Goal: Task Accomplishment & Management: Manage account settings

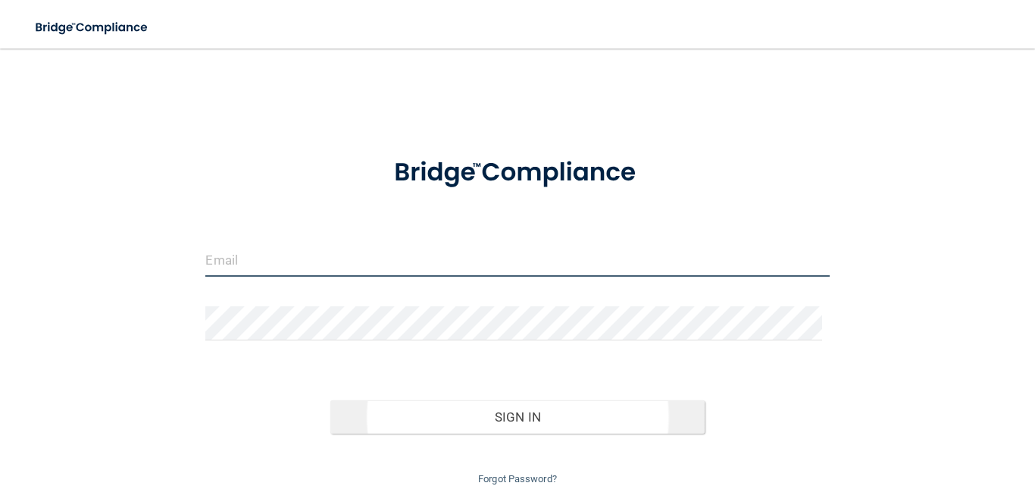
type input "[EMAIL_ADDRESS][PERSON_NAME][PERSON_NAME]"
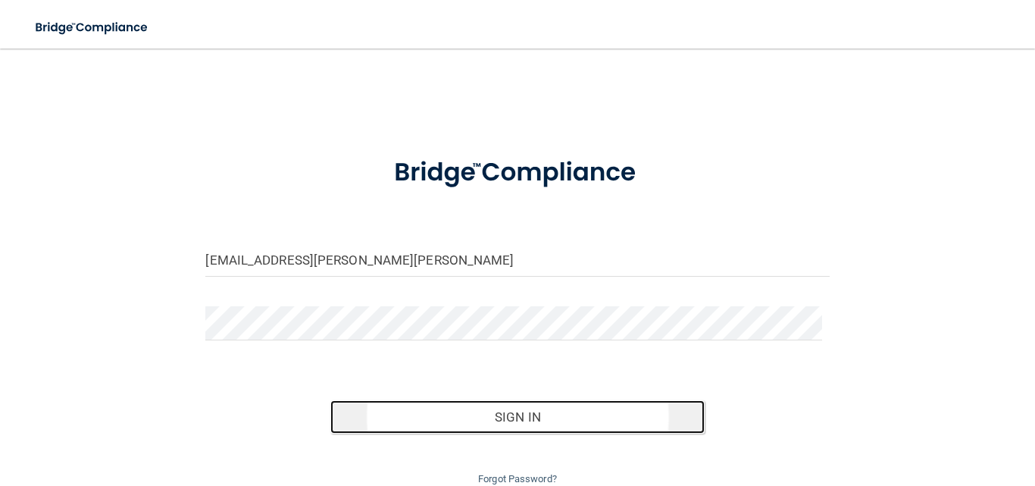
click at [531, 417] on button "Sign In" at bounding box center [517, 416] width 374 height 33
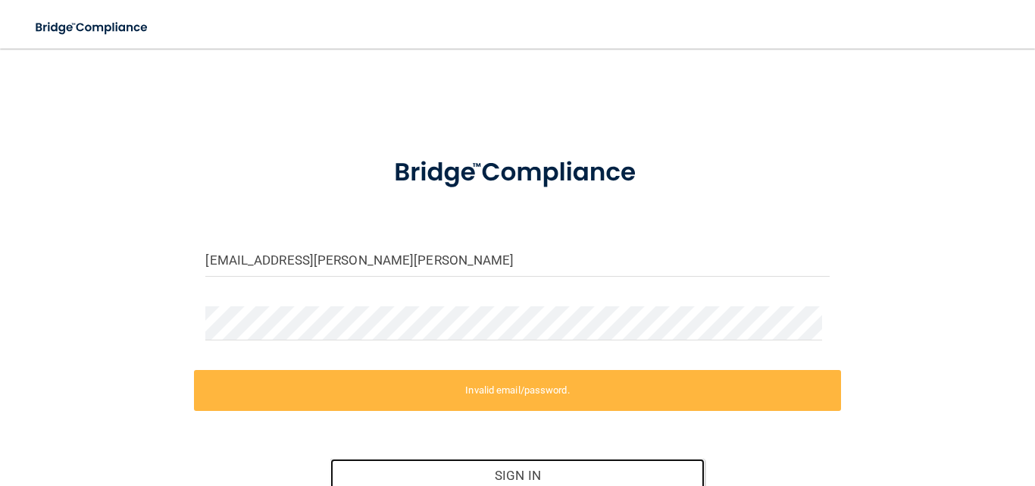
scroll to position [121, 0]
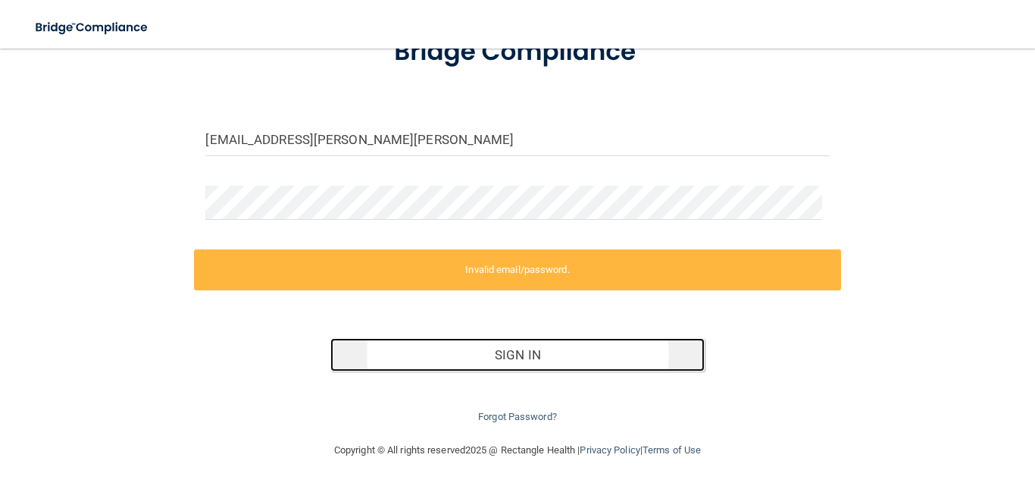
click at [536, 353] on button "Sign In" at bounding box center [517, 354] width 374 height 33
click at [489, 357] on button "Sign In" at bounding box center [517, 354] width 374 height 33
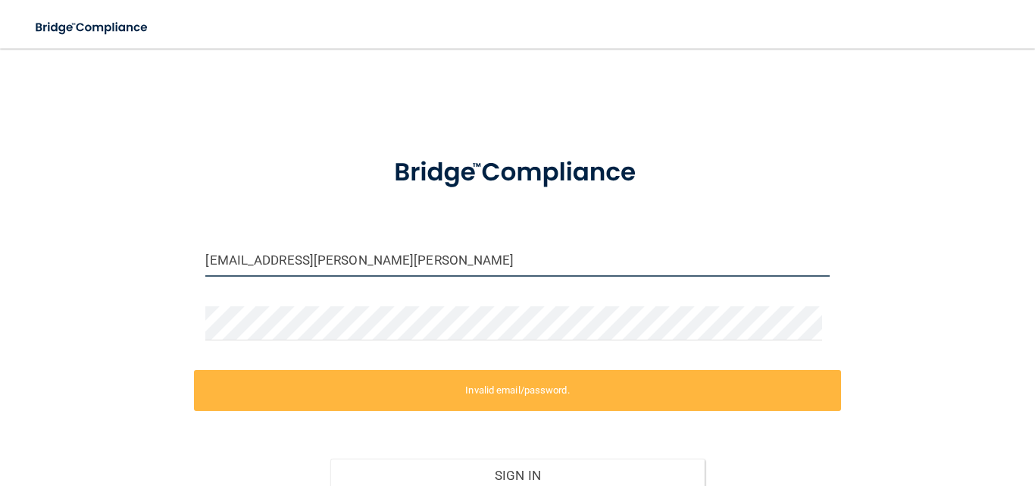
drag, startPoint x: 380, startPoint y: 261, endPoint x: 18, endPoint y: 269, distance: 361.7
click at [18, 269] on main "[EMAIL_ADDRESS][PERSON_NAME][PERSON_NAME] Invalid email/password. You don't hav…" at bounding box center [517, 267] width 1035 height 437
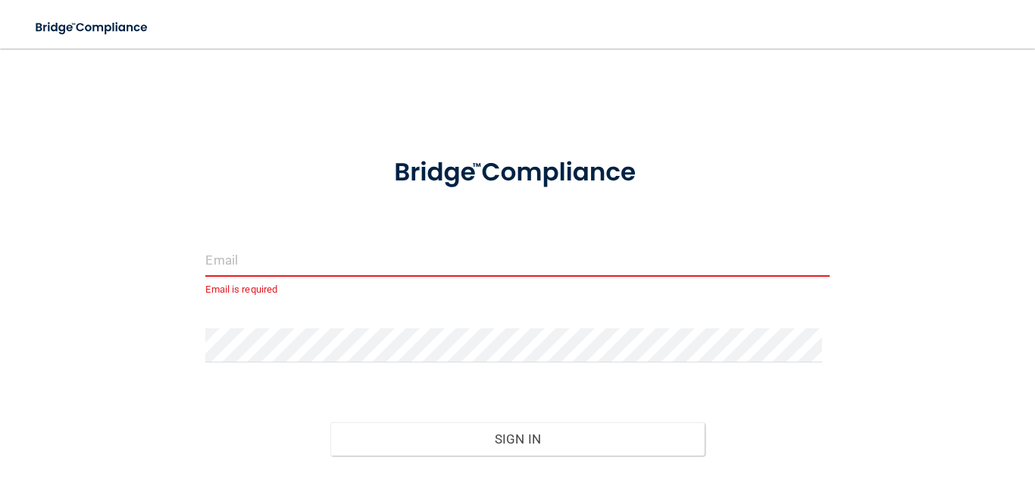
click at [273, 297] on p "Email is required" at bounding box center [517, 289] width 624 height 18
click at [321, 274] on input "email" at bounding box center [517, 260] width 624 height 34
type input "[EMAIL_ADDRESS][PERSON_NAME][PERSON_NAME]"
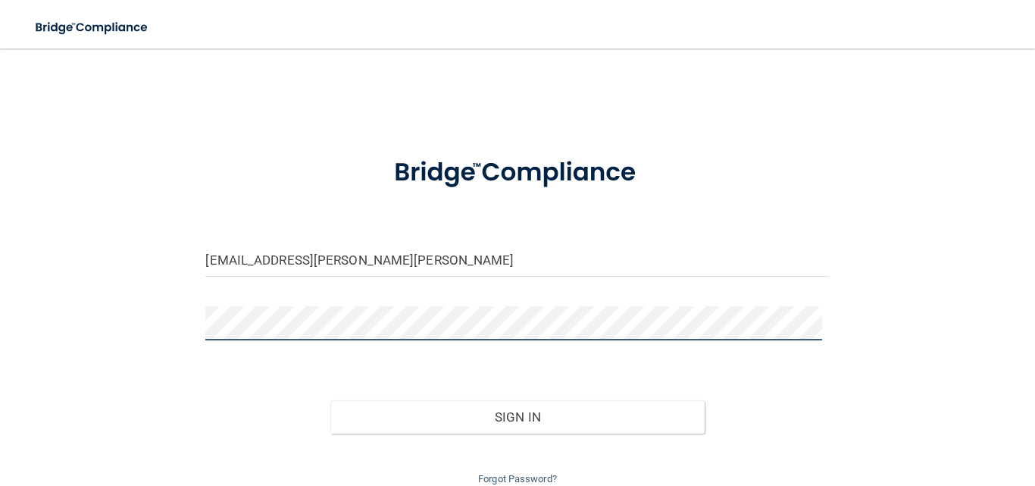
click at [189, 323] on div "[EMAIL_ADDRESS][PERSON_NAME][PERSON_NAME] Invalid email/password. You don't hav…" at bounding box center [517, 276] width 975 height 424
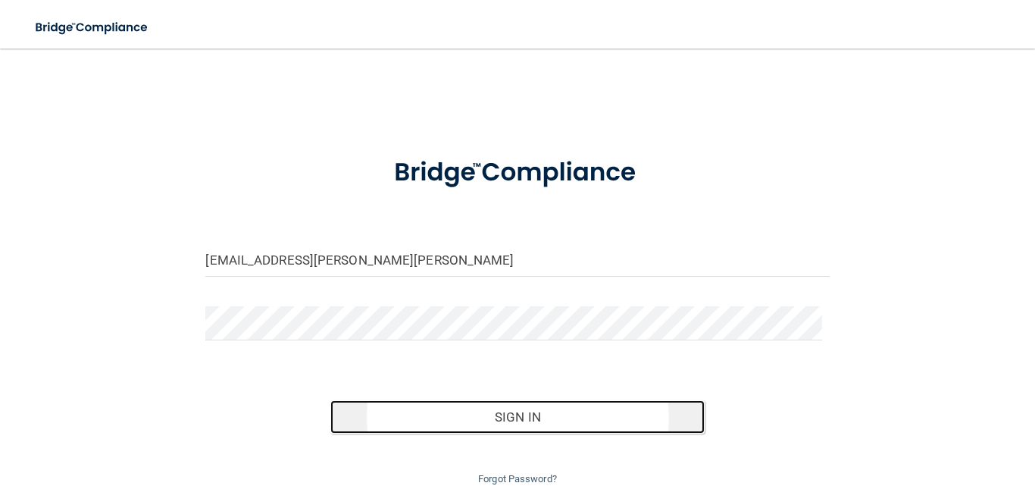
click at [566, 426] on button "Sign In" at bounding box center [517, 416] width 374 height 33
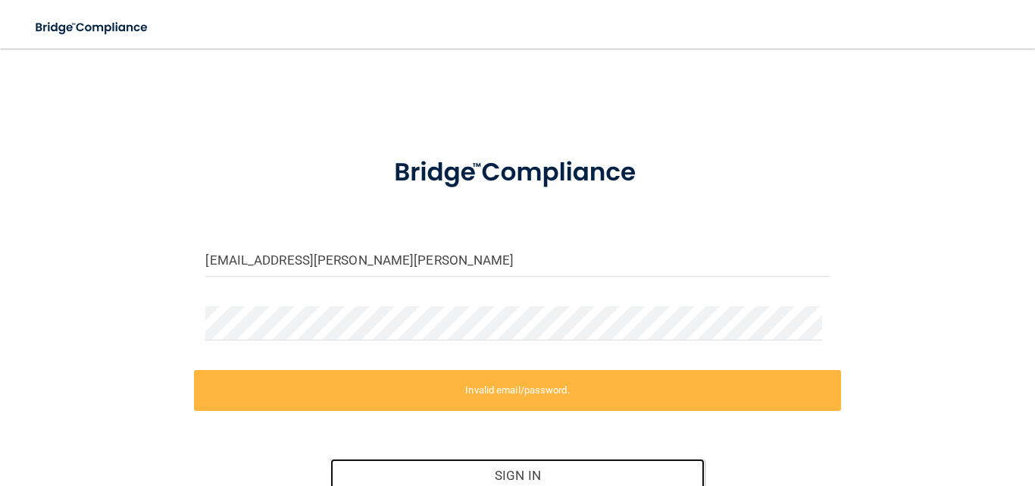
scroll to position [121, 0]
